Goal: Task Accomplishment & Management: Manage account settings

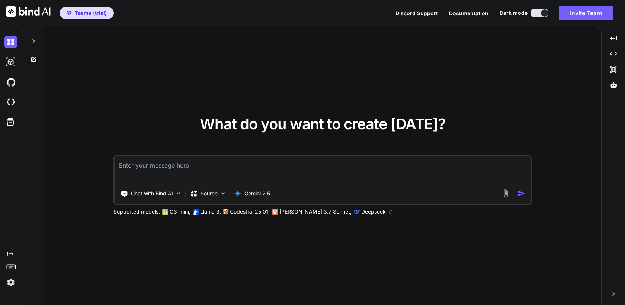
click at [7, 284] on img at bounding box center [10, 282] width 13 height 13
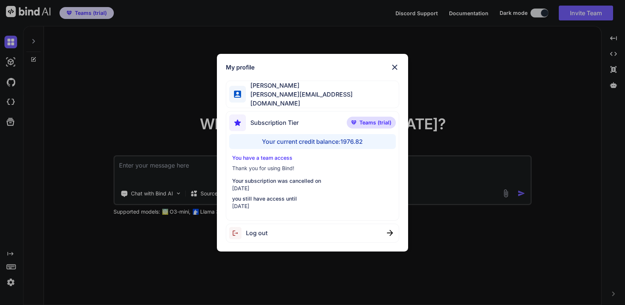
click at [247, 232] on span "Log out" at bounding box center [257, 233] width 22 height 9
click at [144, 94] on div "My profile [PERSON_NAME] [PERSON_NAME][EMAIL_ADDRESS][DOMAIN_NAME] Subscription…" at bounding box center [312, 152] width 625 height 305
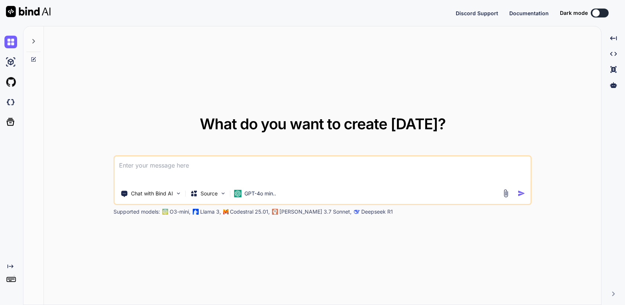
type textarea "x"
click at [13, 282] on img at bounding box center [10, 282] width 13 height 13
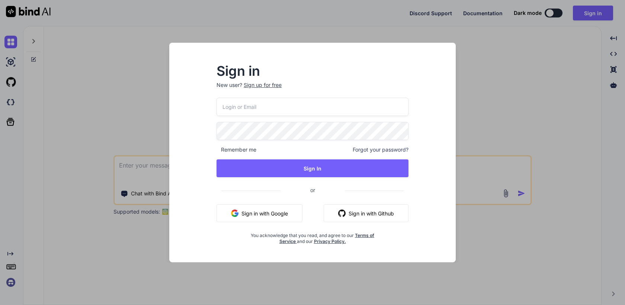
click at [281, 98] on input "email" at bounding box center [312, 107] width 192 height 18
paste input "[EMAIL_ADDRESS][DOMAIN_NAME]"
type input "[EMAIL_ADDRESS][DOMAIN_NAME]"
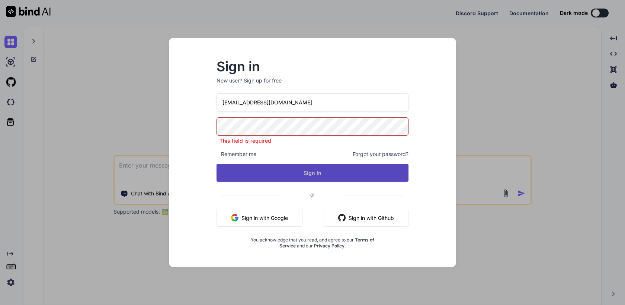
click at [308, 172] on button "Sign In" at bounding box center [312, 173] width 192 height 18
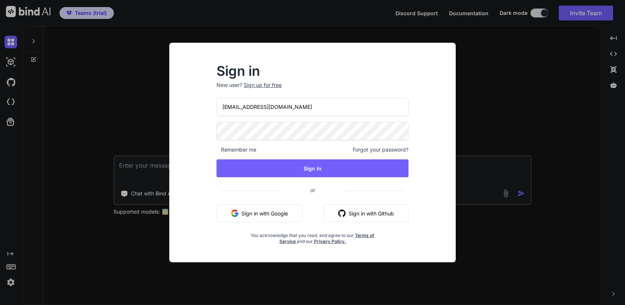
click at [521, 147] on div "Sign in New user? Sign up for free lancrey@gmail.com Remember me Forgot your pa…" at bounding box center [312, 152] width 625 height 305
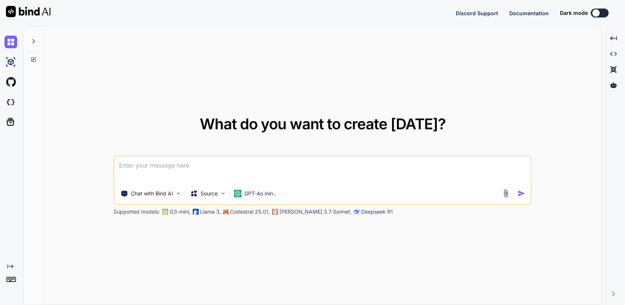
type textarea "x"
